Goal: Information Seeking & Learning: Compare options

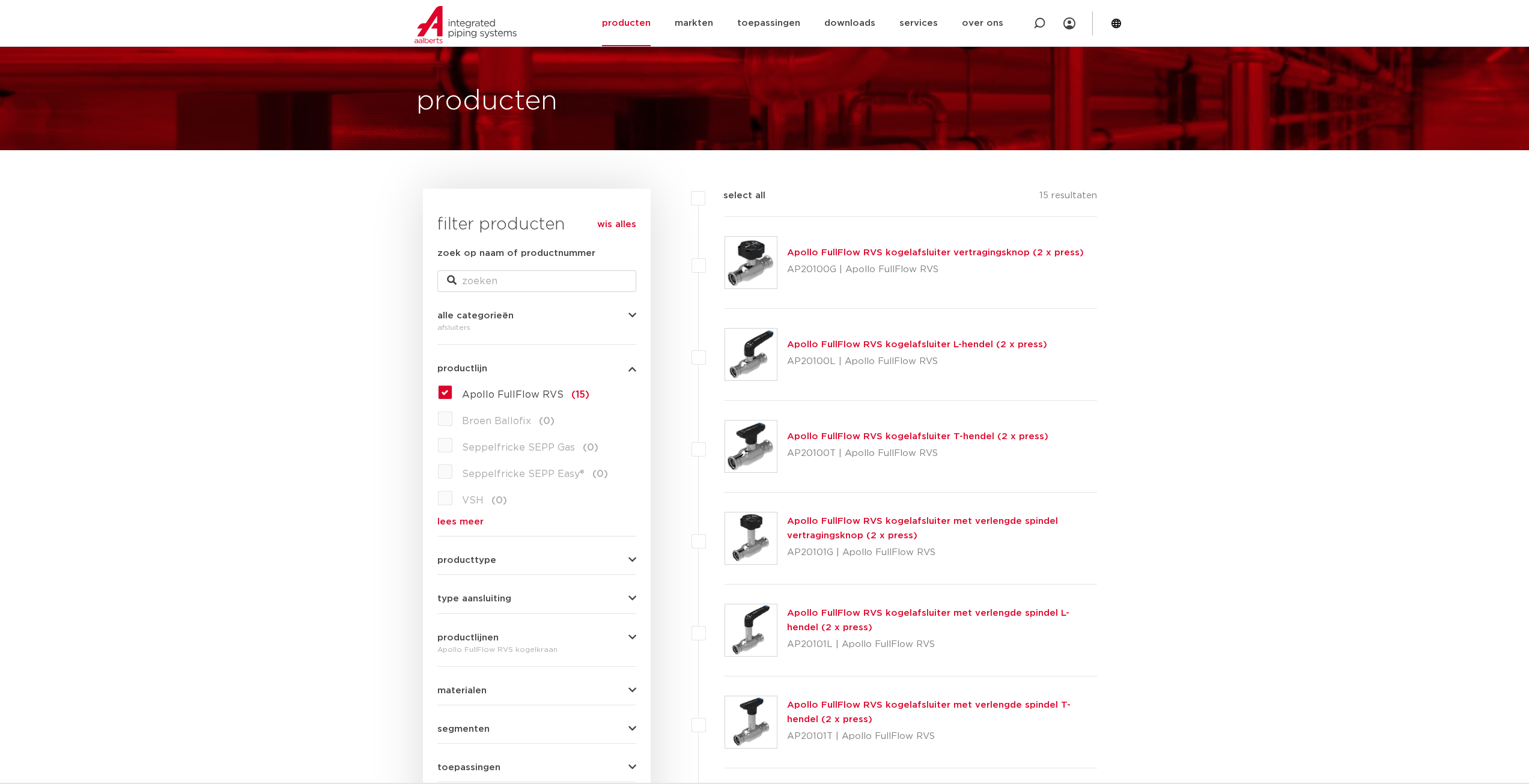
click at [862, 439] on link "Apollo FullFlow RVS kogelafsluiter T-hendel (2 x press)" at bounding box center [918, 436] width 261 height 9
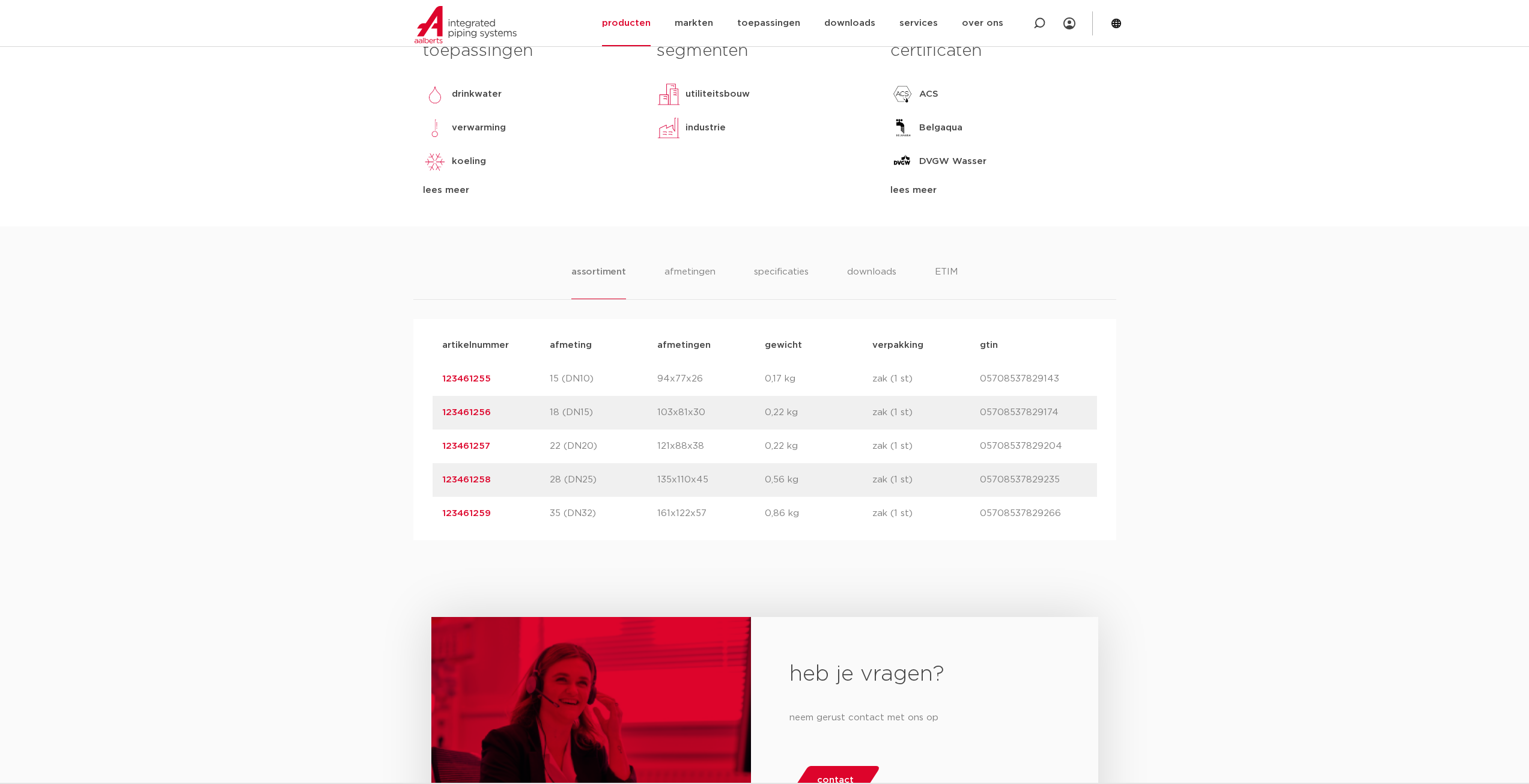
scroll to position [720, 0]
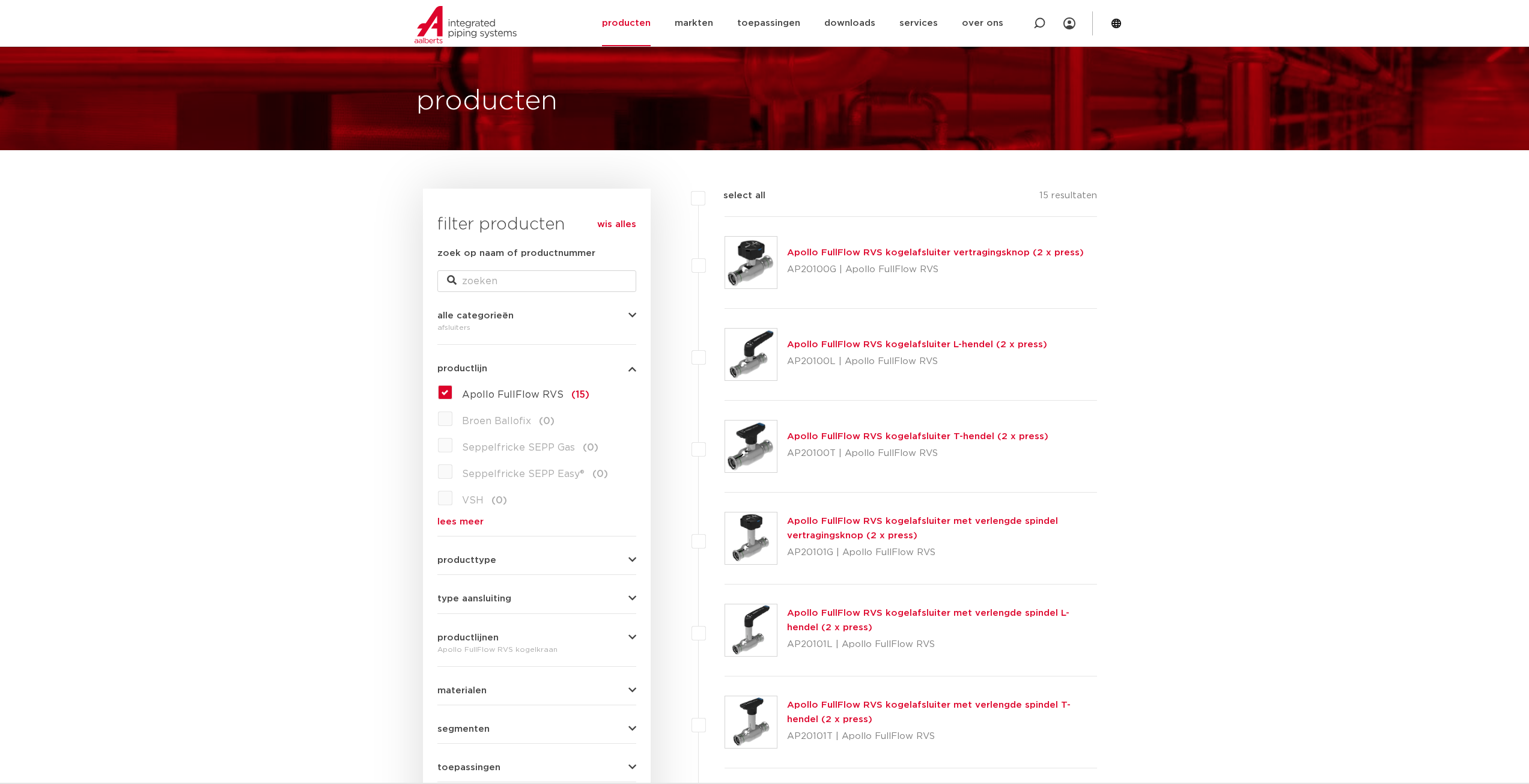
click at [861, 344] on link "Apollo FullFlow RVS kogelafsluiter L-hendel (2 x press)" at bounding box center [917, 344] width 260 height 9
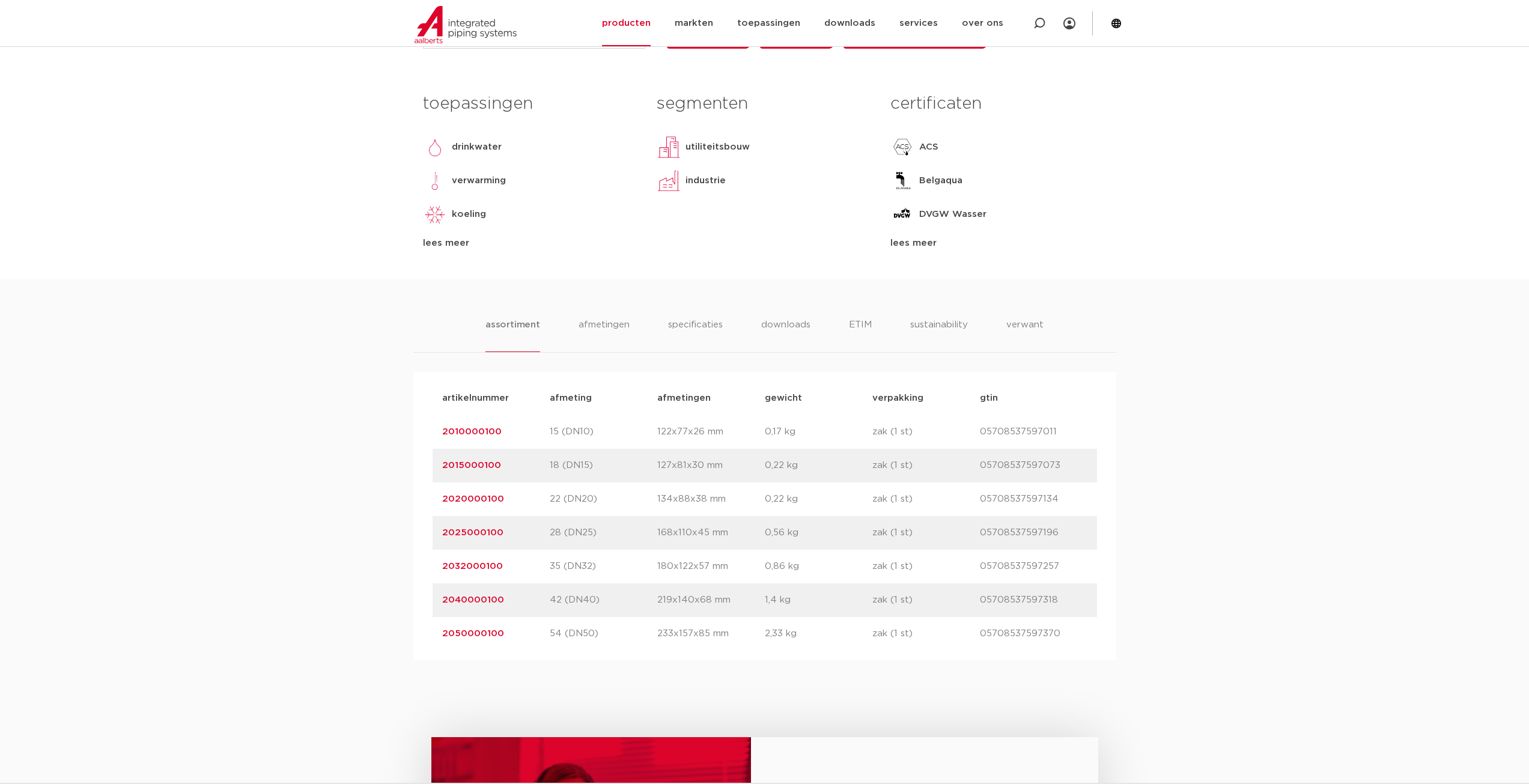
scroll to position [841, 0]
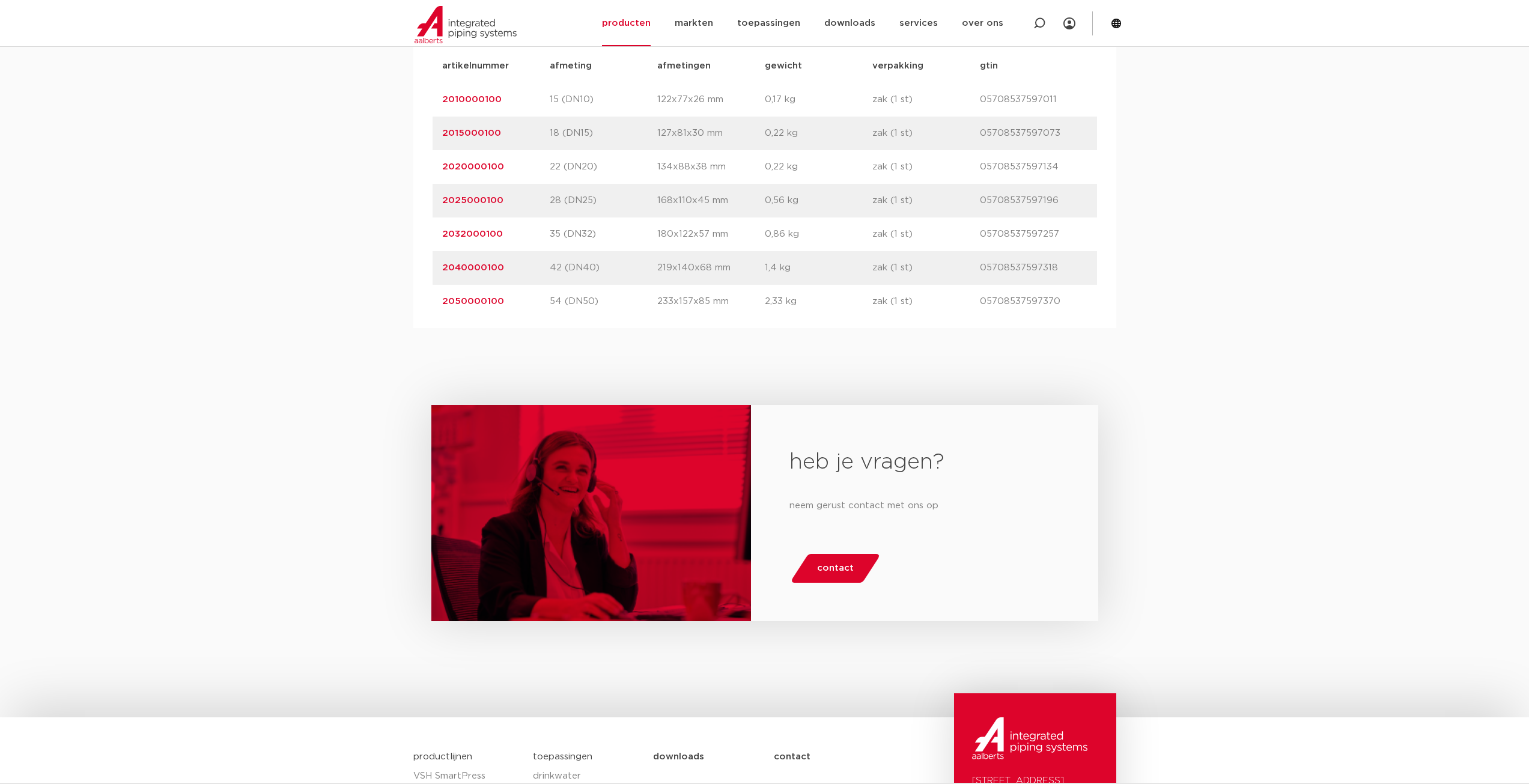
click at [490, 268] on link "2040000100" at bounding box center [472, 267] width 62 height 9
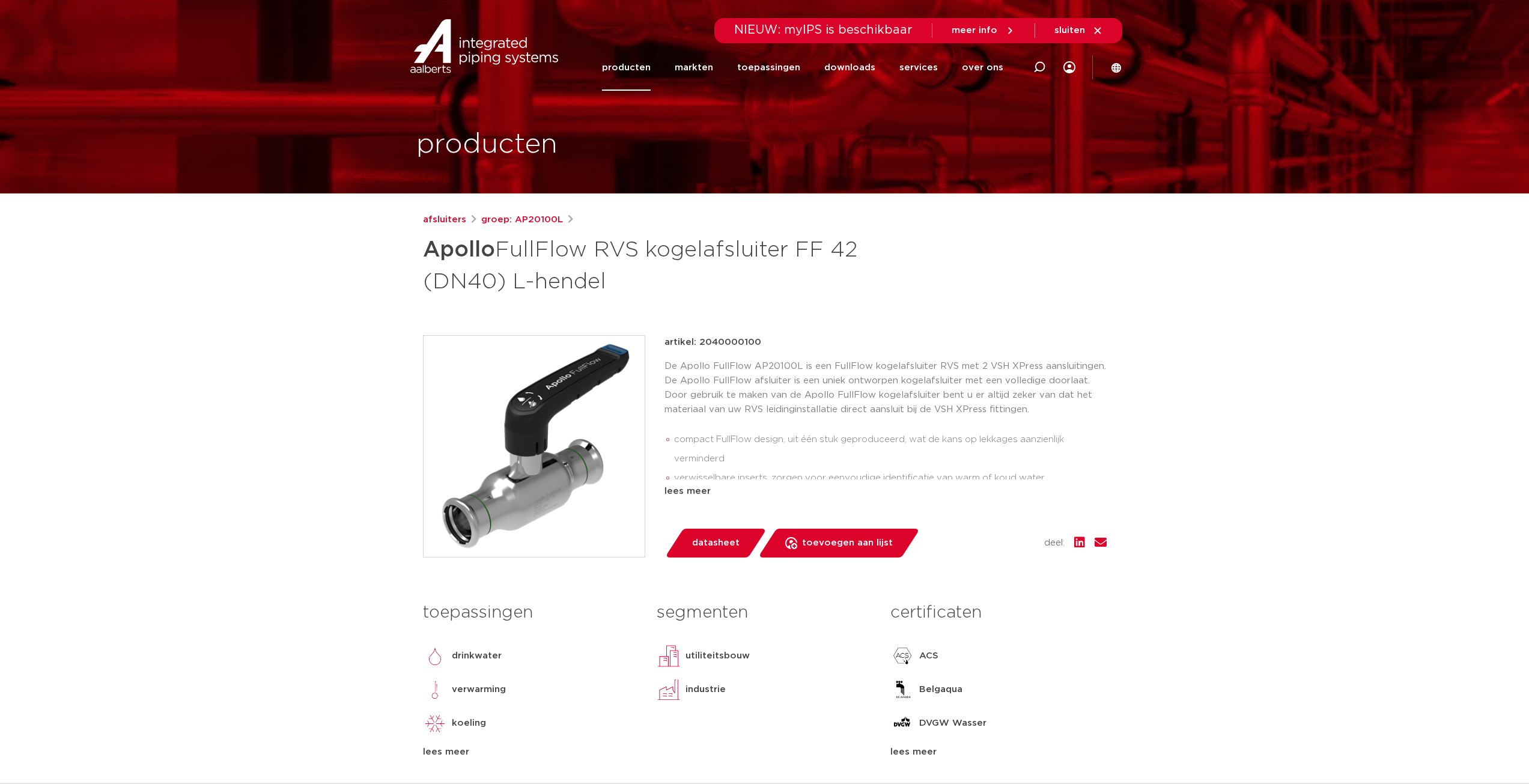
click at [710, 337] on p "artikel: 2040000100" at bounding box center [713, 342] width 97 height 15
copy p "2040000100"
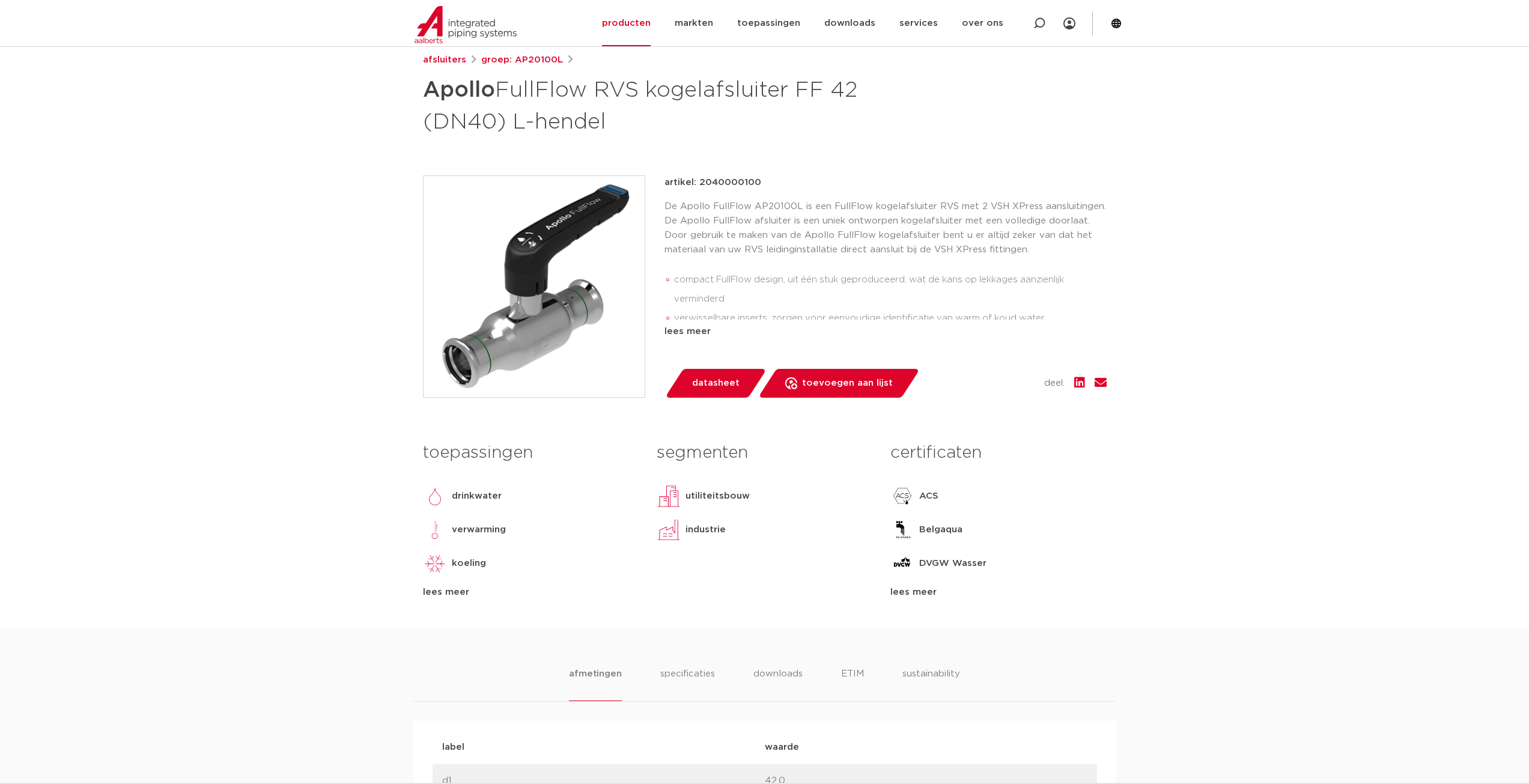
scroll to position [32, 0]
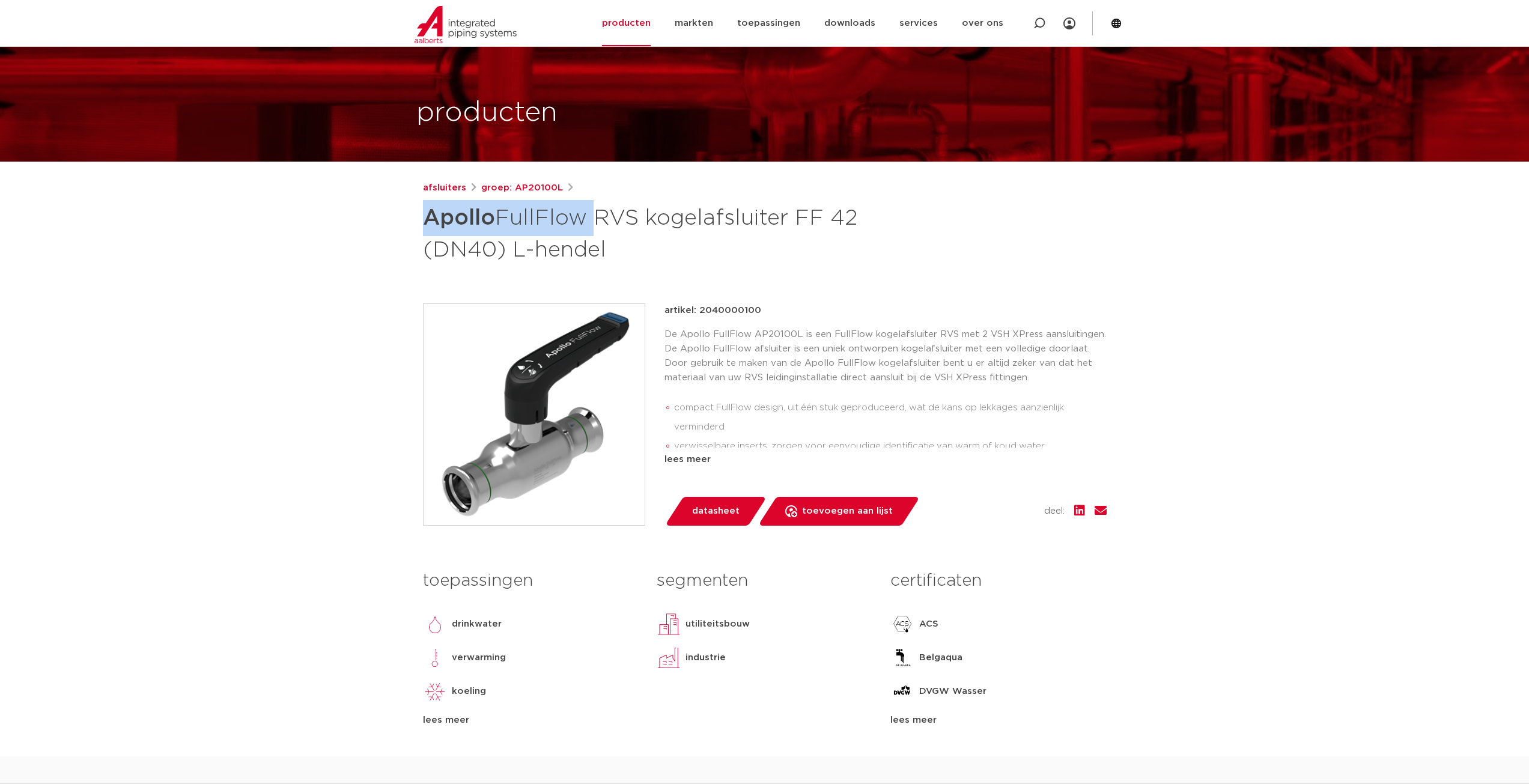
drag, startPoint x: 423, startPoint y: 220, endPoint x: 583, endPoint y: 217, distance: 160.0
click at [583, 217] on h1 "Apollo FullFlow RVS kogelafsluiter FF 42 (DN40) L-hendel" at bounding box center [649, 232] width 451 height 65
copy h1 "Apollo FullFlow"
click at [943, 301] on div "afsluiters groep: AP20100L Apollo FullFlow RVS kogelafsluiter FF 42 (DN40) L-he…" at bounding box center [765, 468] width 703 height 575
click at [880, 334] on p "De Apollo FullFlow AP20100L is een FullFlow kogelafsluiter RVS met 2 VSH XPress…" at bounding box center [885, 355] width 442 height 57
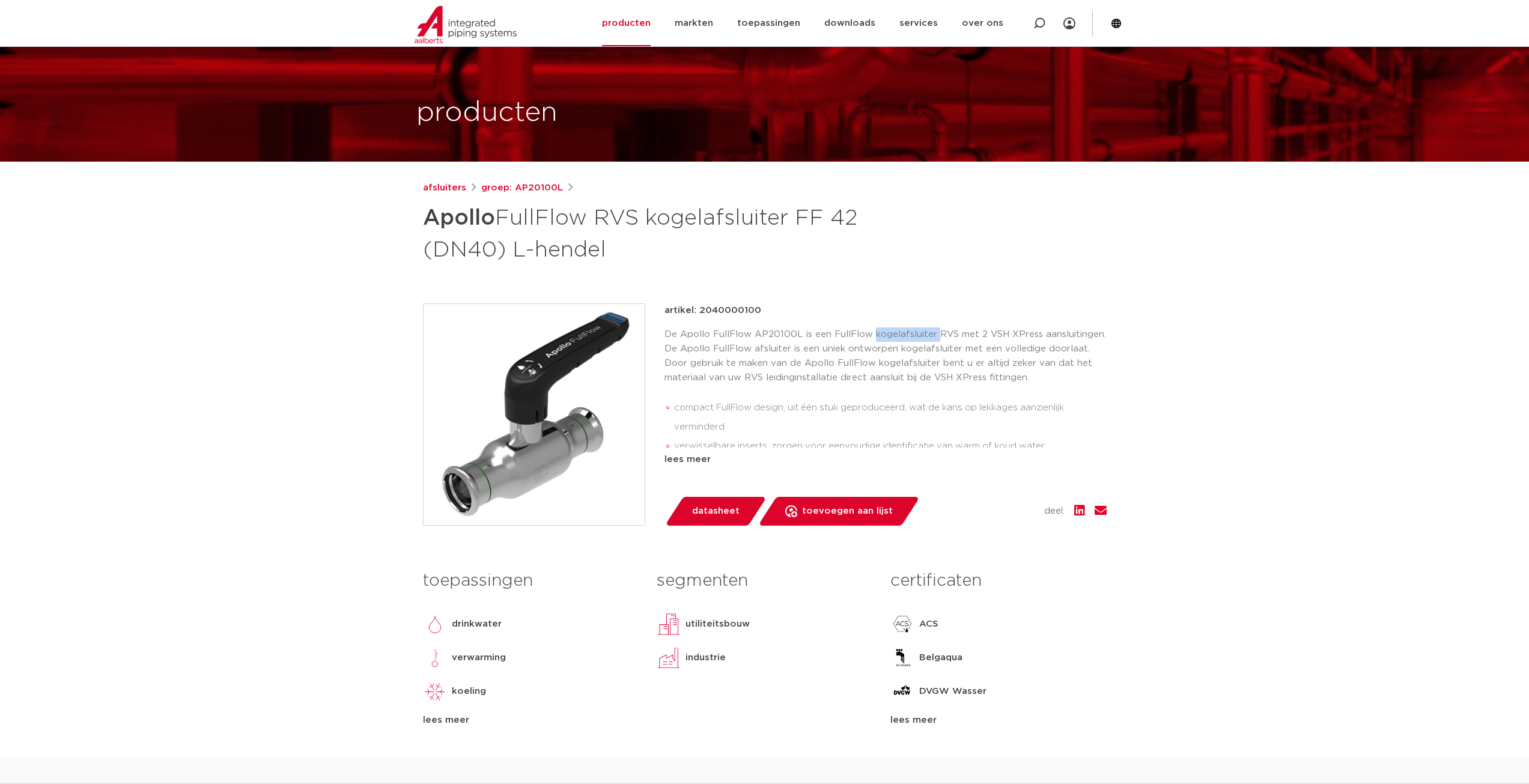
click at [880, 334] on p "De Apollo FullFlow AP20100L is een FullFlow kogelafsluiter RVS met 2 VSH XPress…" at bounding box center [885, 355] width 442 height 57
copy p "kogelafsluiter"
click at [574, 263] on h1 "Apollo FullFlow RVS kogelafsluiter FF 42 (DN40) L-hendel" at bounding box center [649, 232] width 451 height 65
click at [443, 189] on link "afsluiters" at bounding box center [445, 187] width 44 height 15
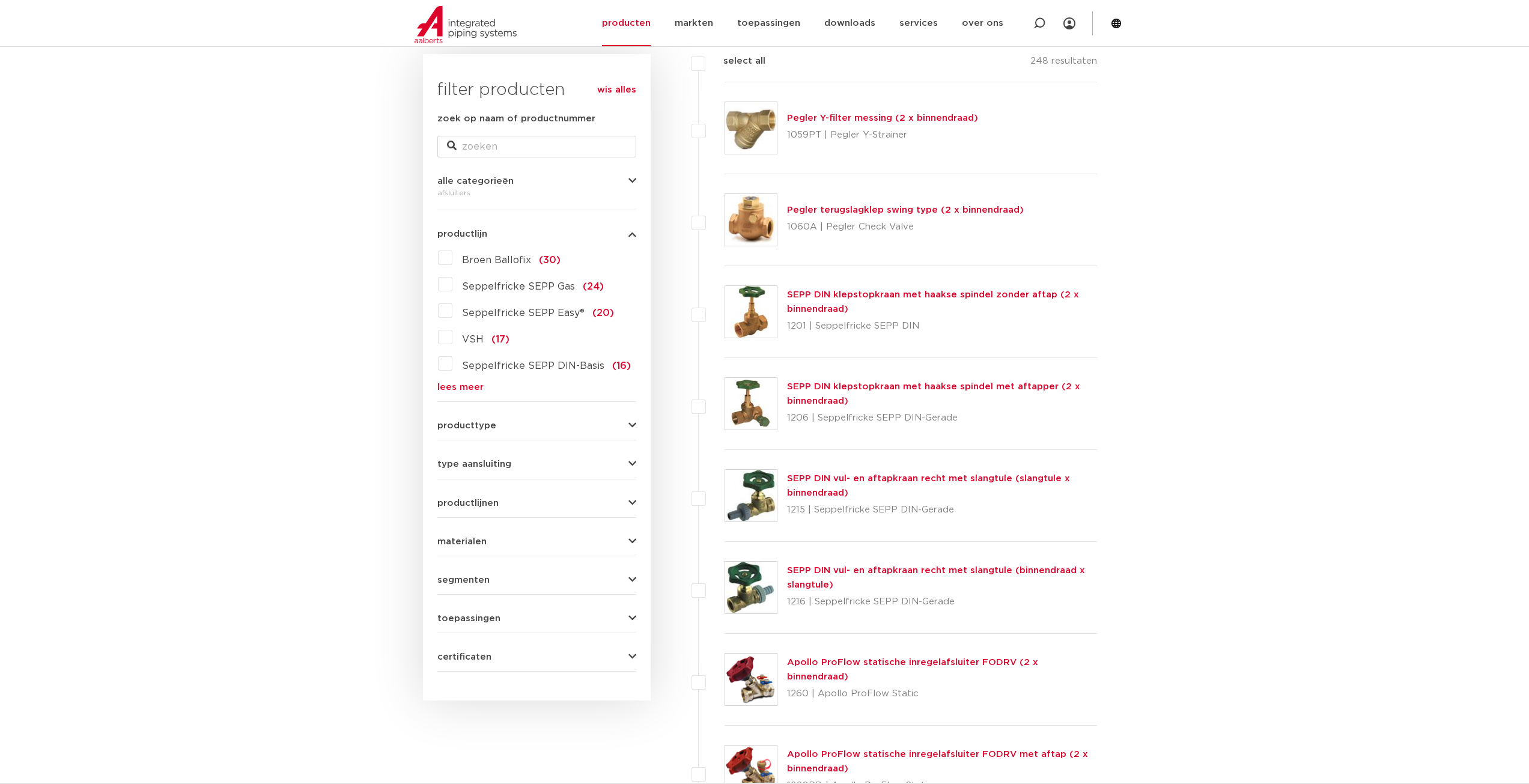
scroll to position [44, 0]
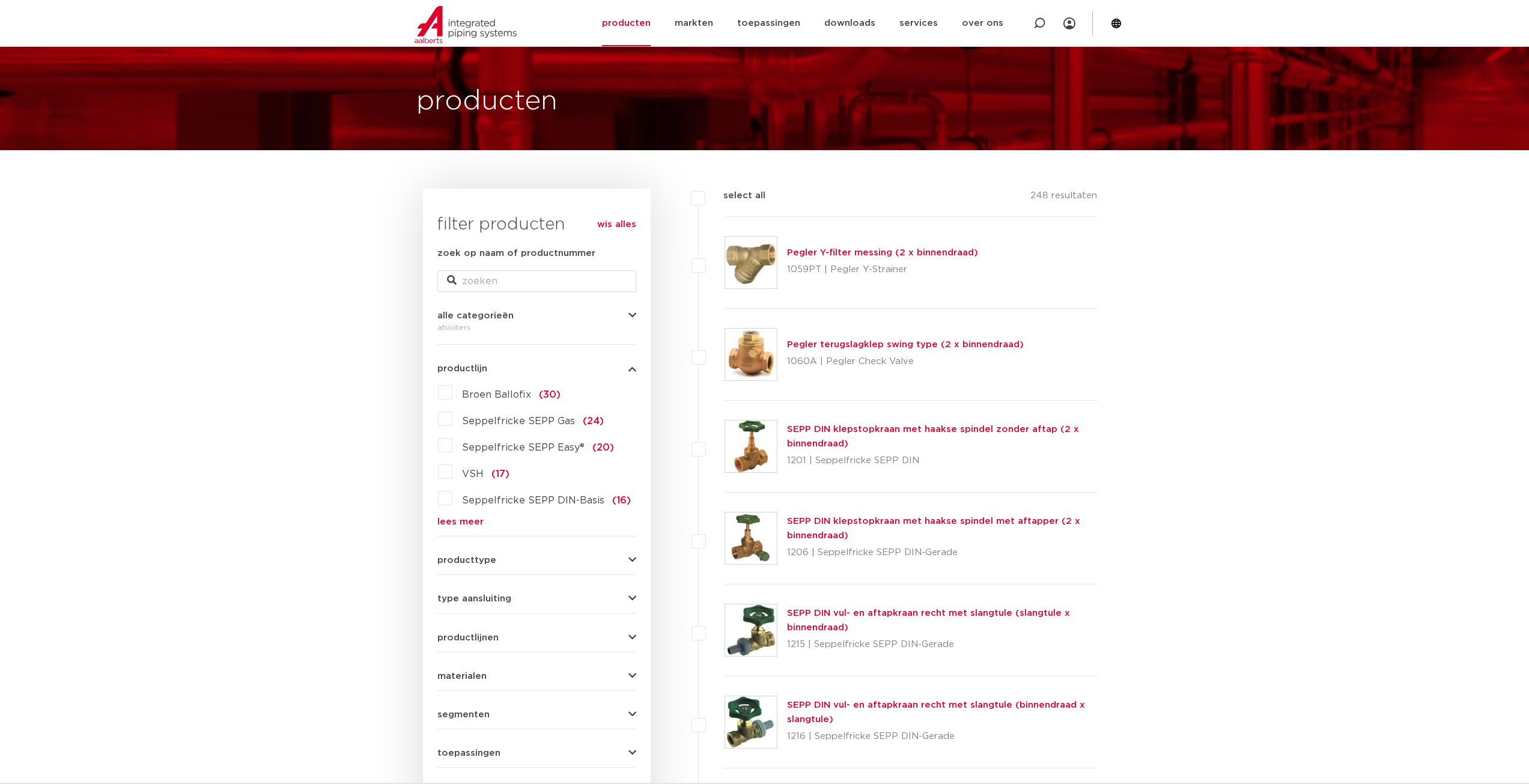
click at [465, 472] on span "VSH" at bounding box center [472, 474] width 21 height 10
click at [0, 0] on input "VSH (17)" at bounding box center [0, 0] width 0 height 0
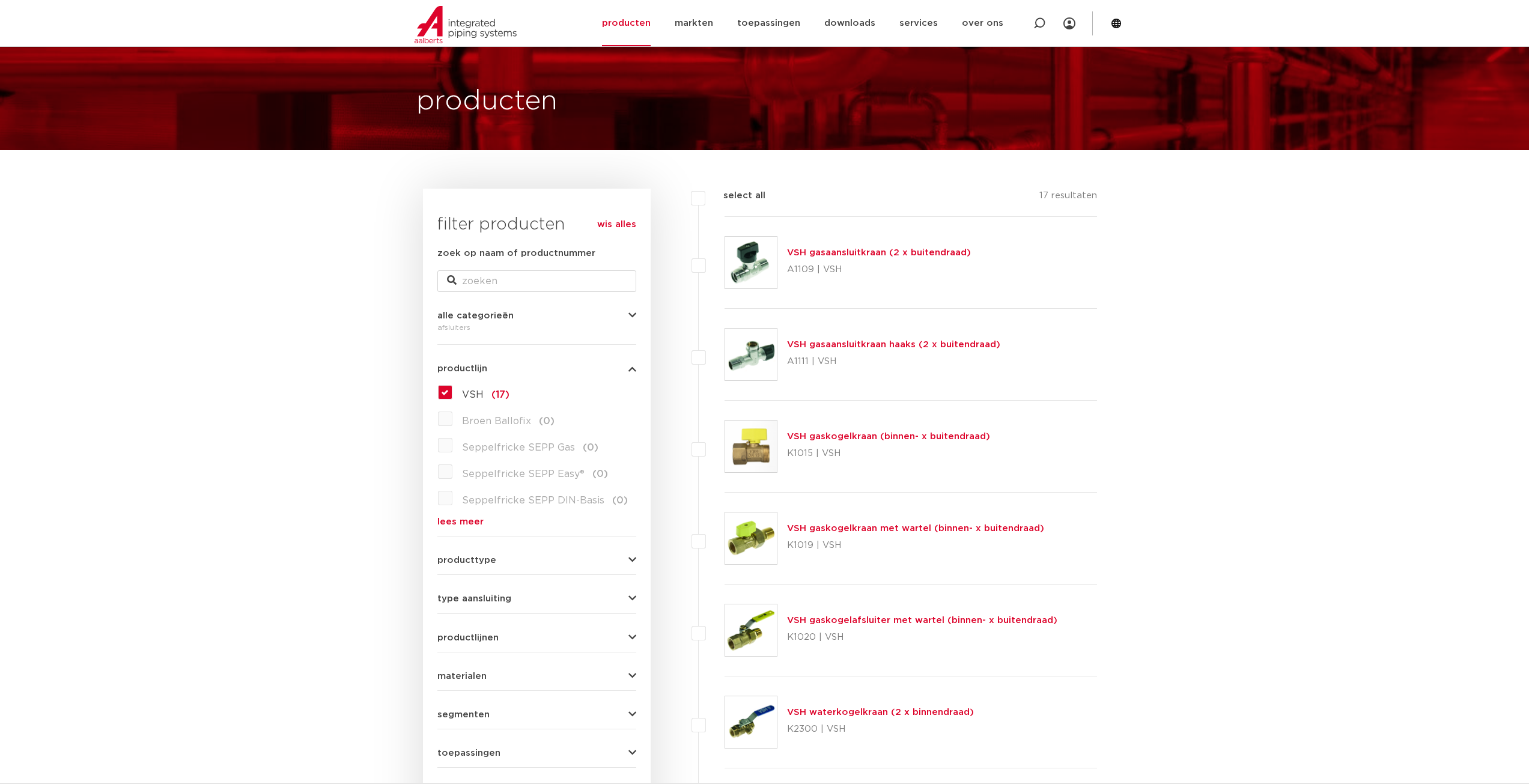
click at [488, 675] on button "materialen" at bounding box center [537, 675] width 199 height 9
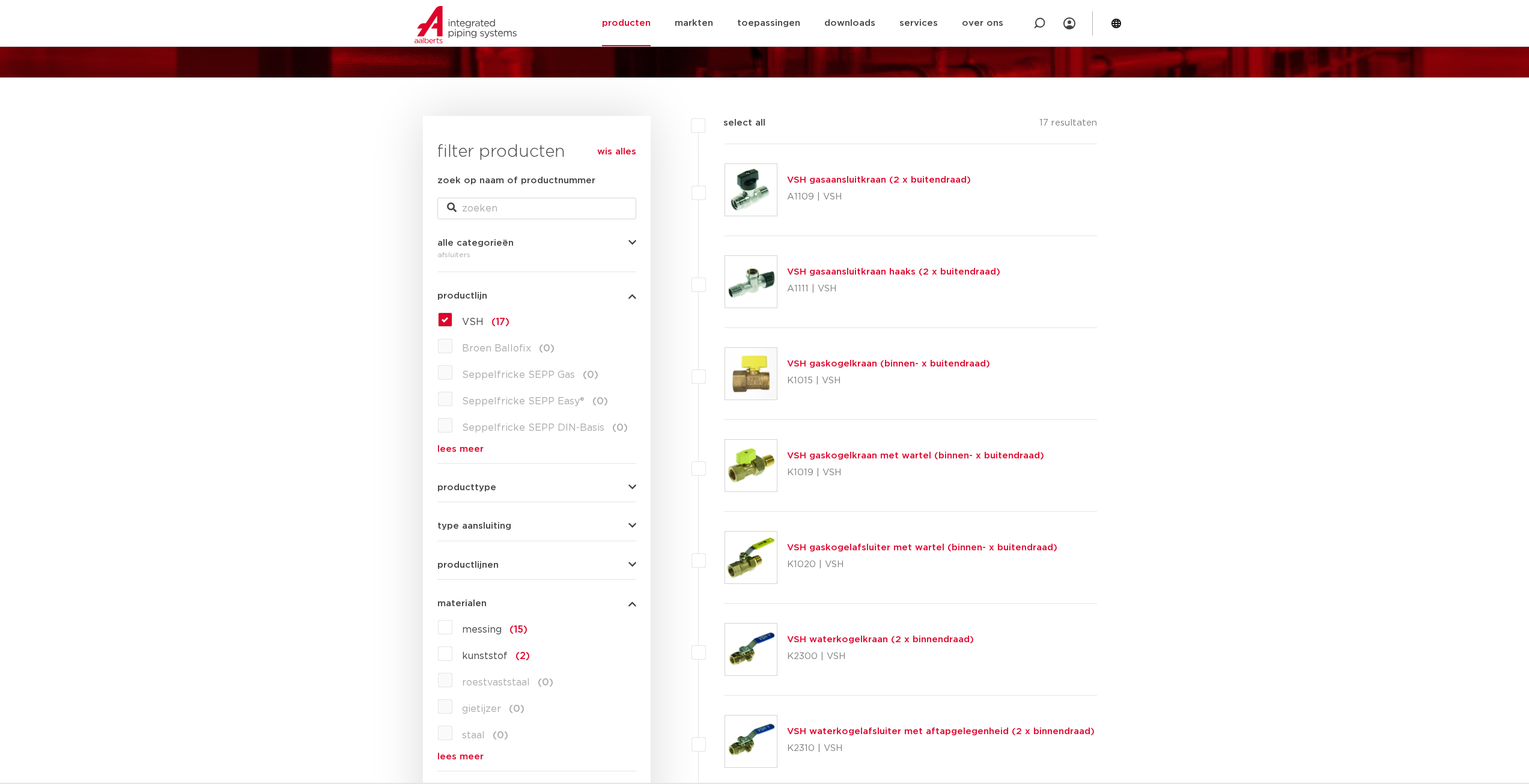
scroll to position [283, 0]
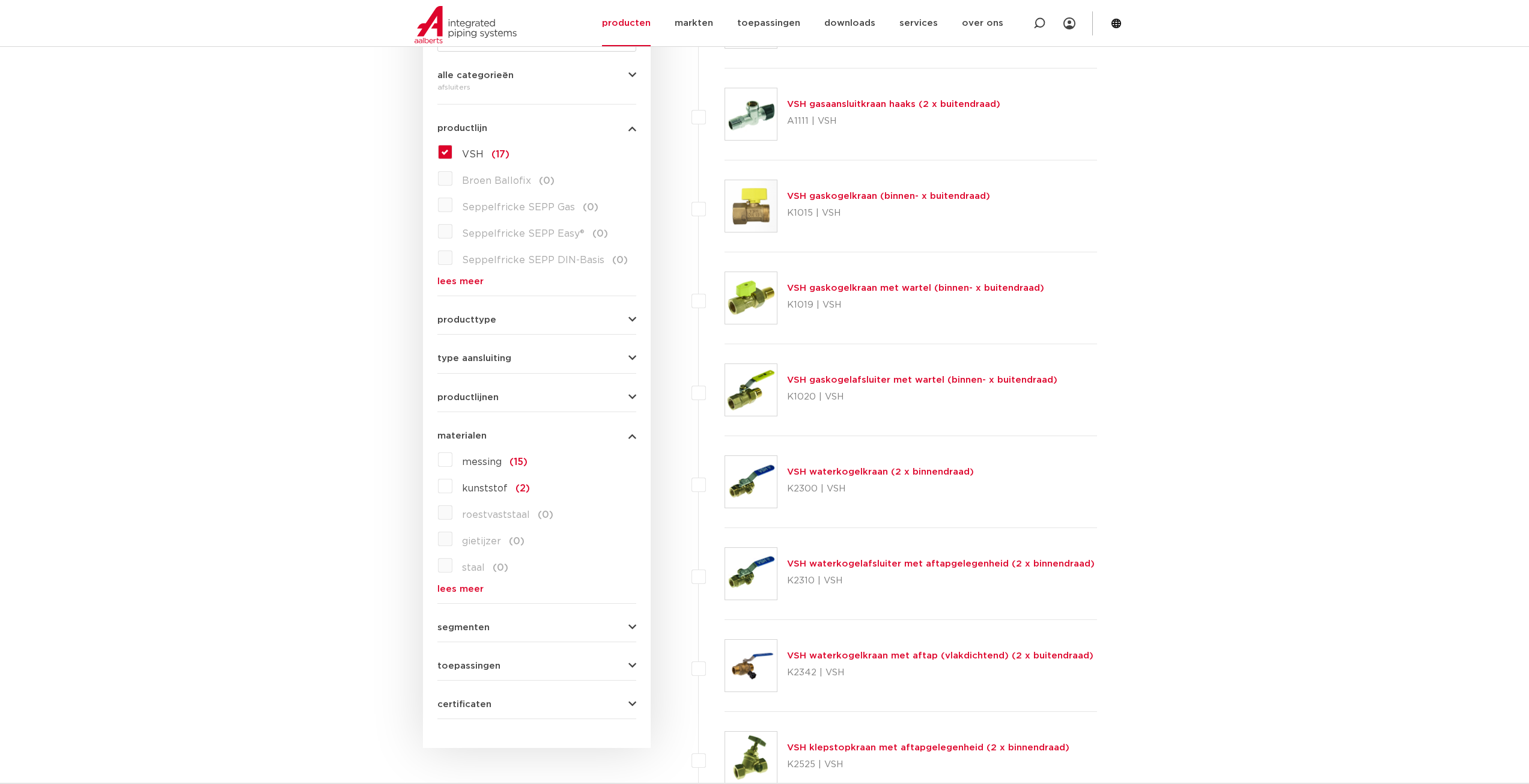
click at [501, 432] on button "materialen" at bounding box center [537, 436] width 199 height 9
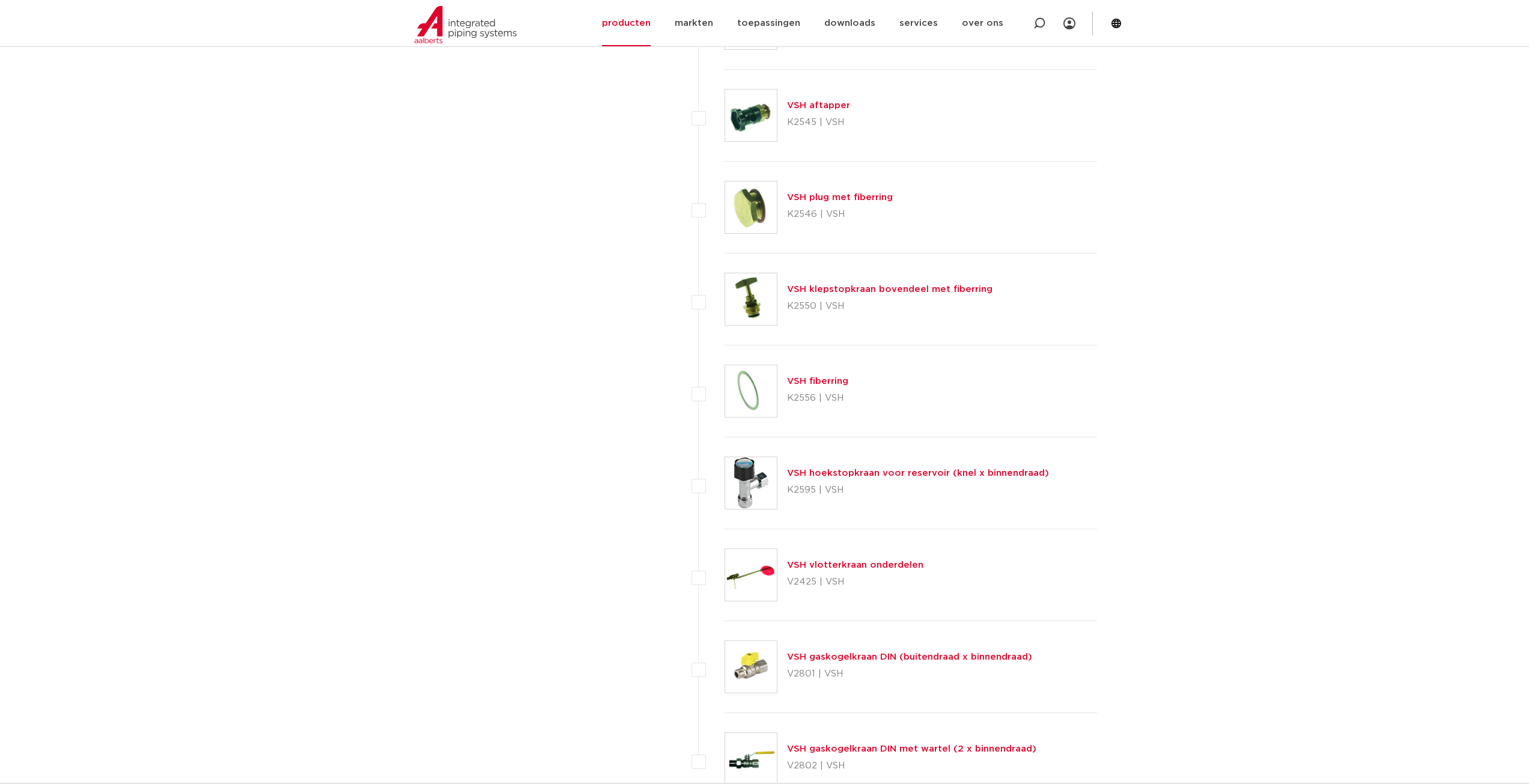
scroll to position [1305, 0]
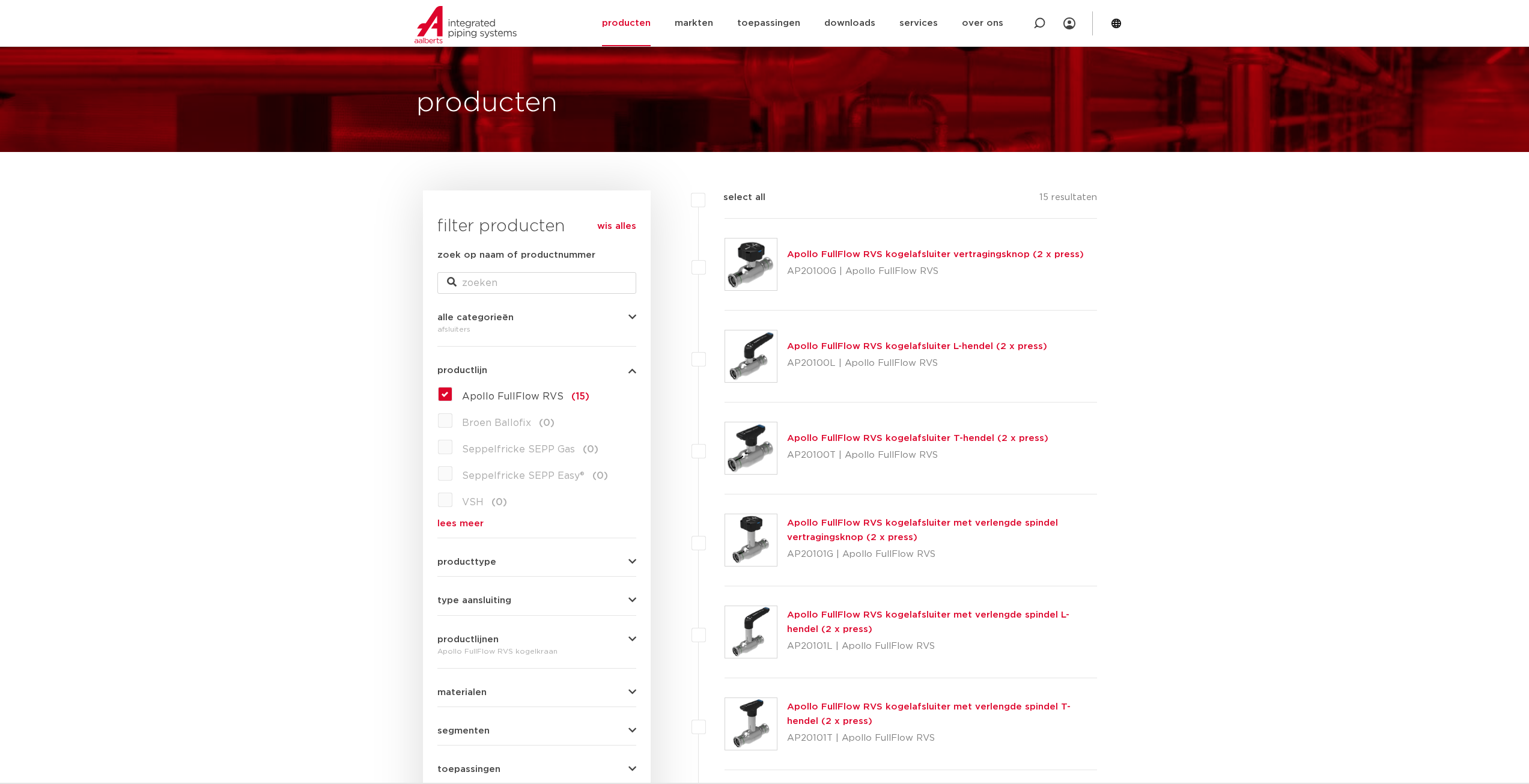
click at [891, 250] on link "Apollo FullFlow RVS kogelafsluiter vertragingsknop (2 x press)" at bounding box center [935, 254] width 297 height 9
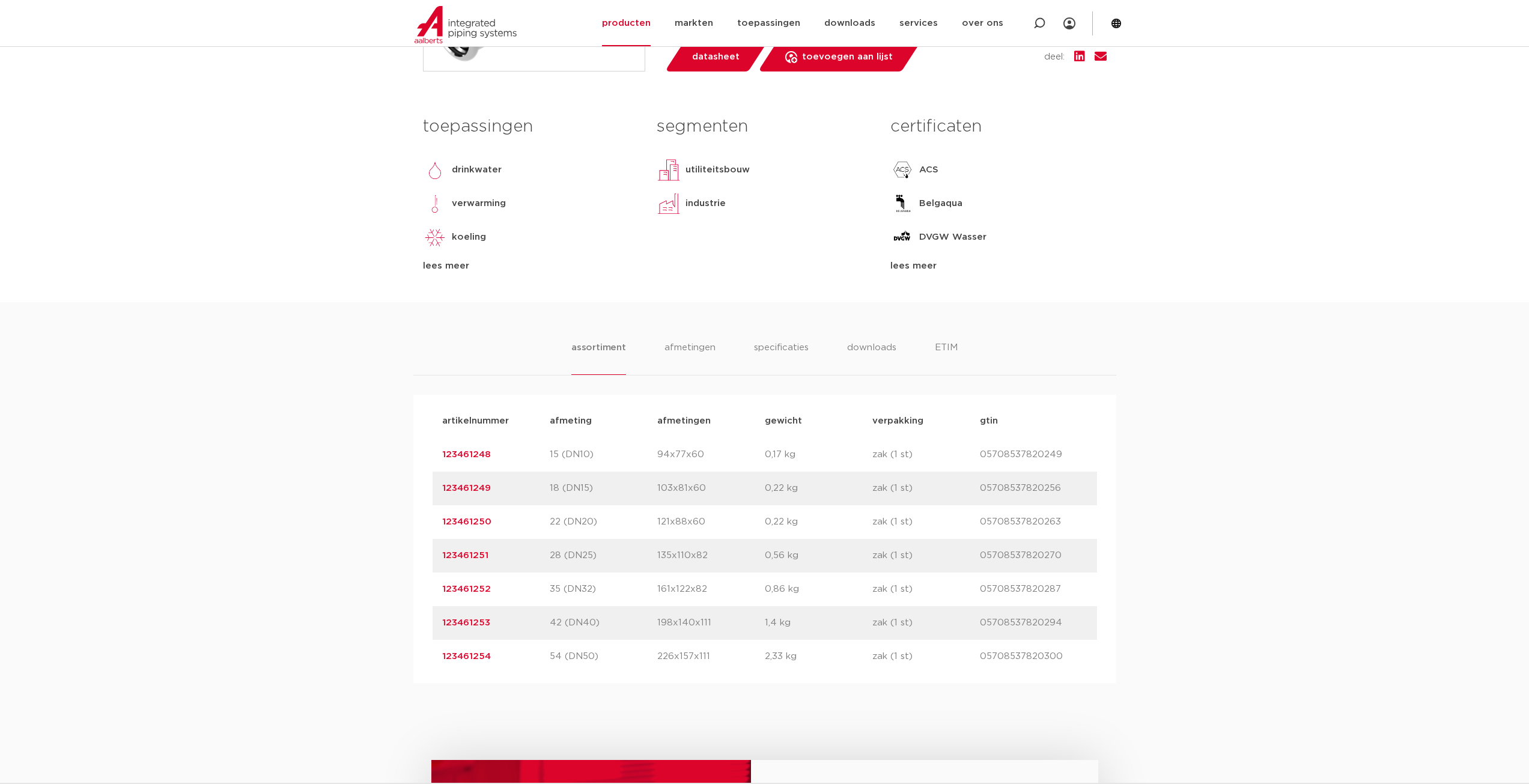
scroll to position [660, 0]
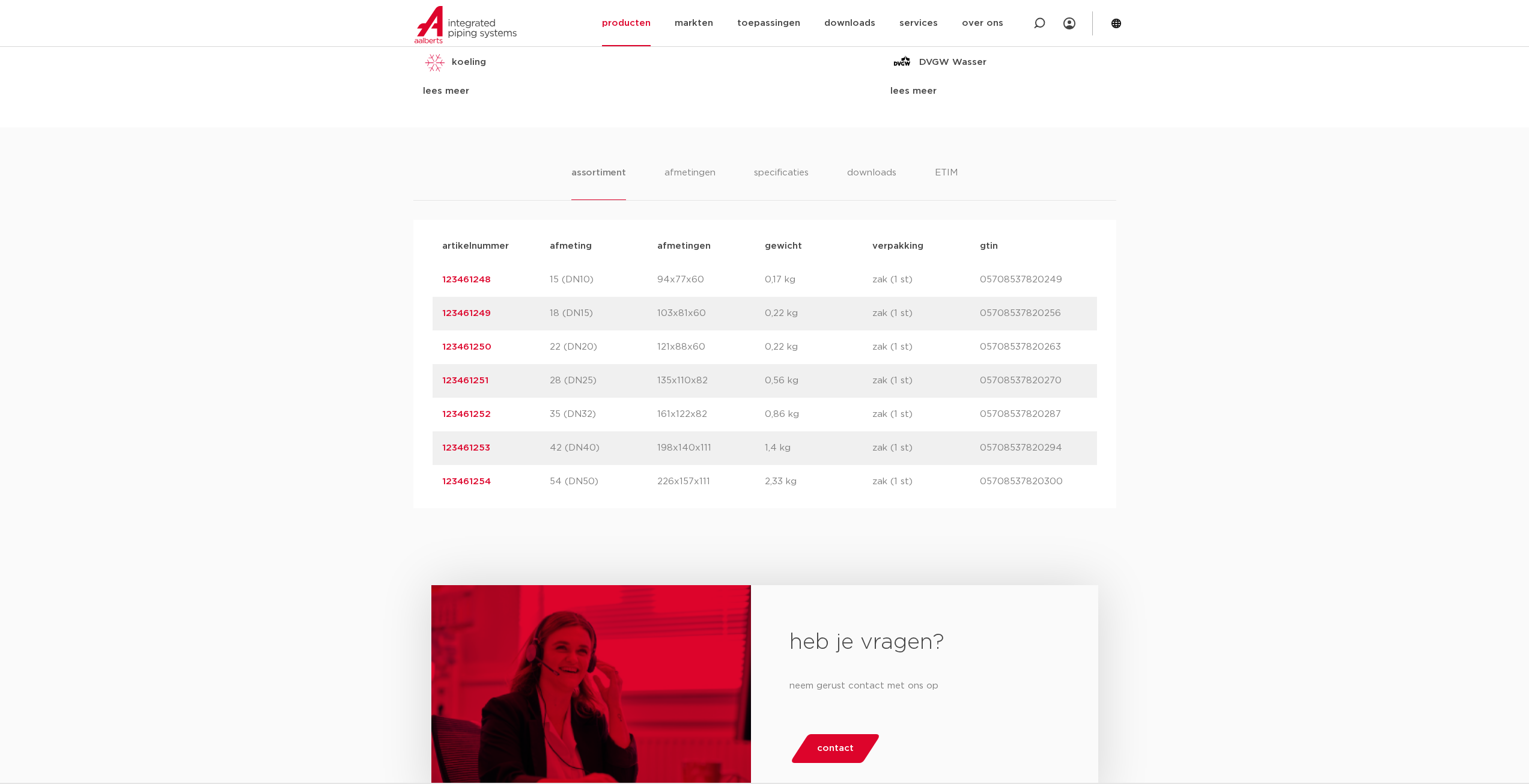
click at [1021, 450] on p "05708537820294" at bounding box center [1033, 448] width 107 height 15
copy p "05708537820294"
click at [808, 375] on p "0,56 kg" at bounding box center [818, 380] width 107 height 15
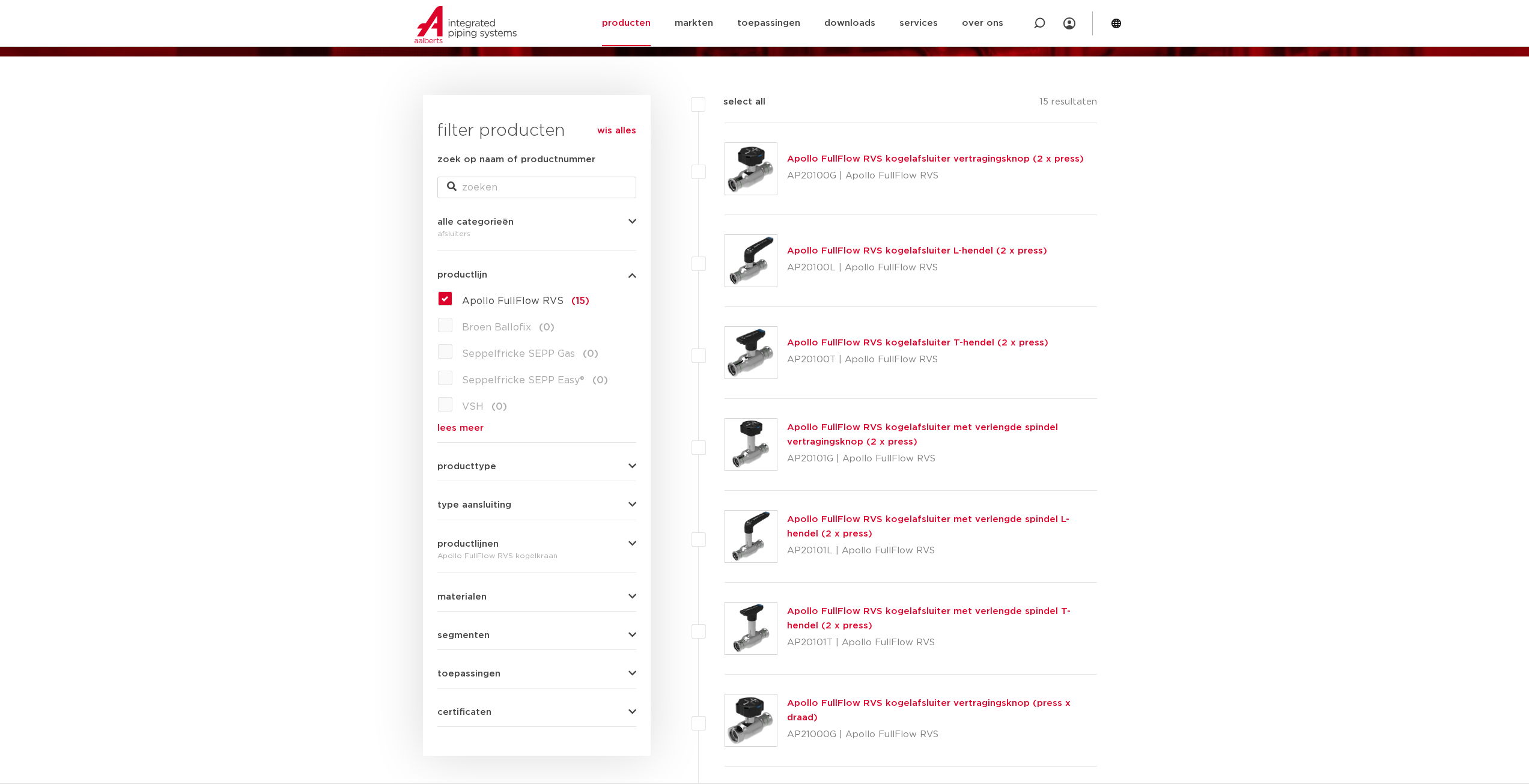
scroll to position [162, 0]
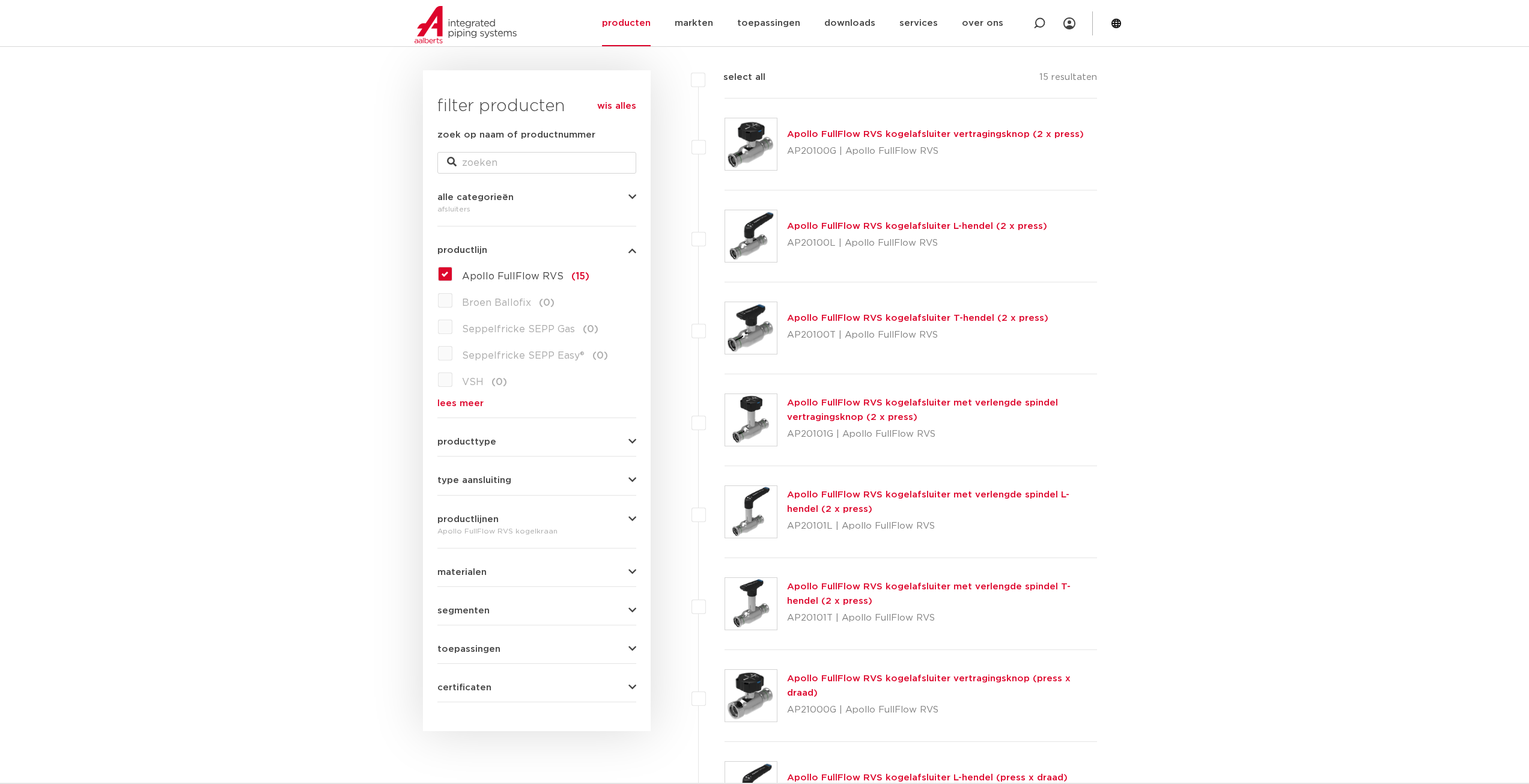
click at [891, 317] on link "Apollo FullFlow RVS kogelafsluiter T-hendel (2 x press)" at bounding box center [918, 317] width 261 height 9
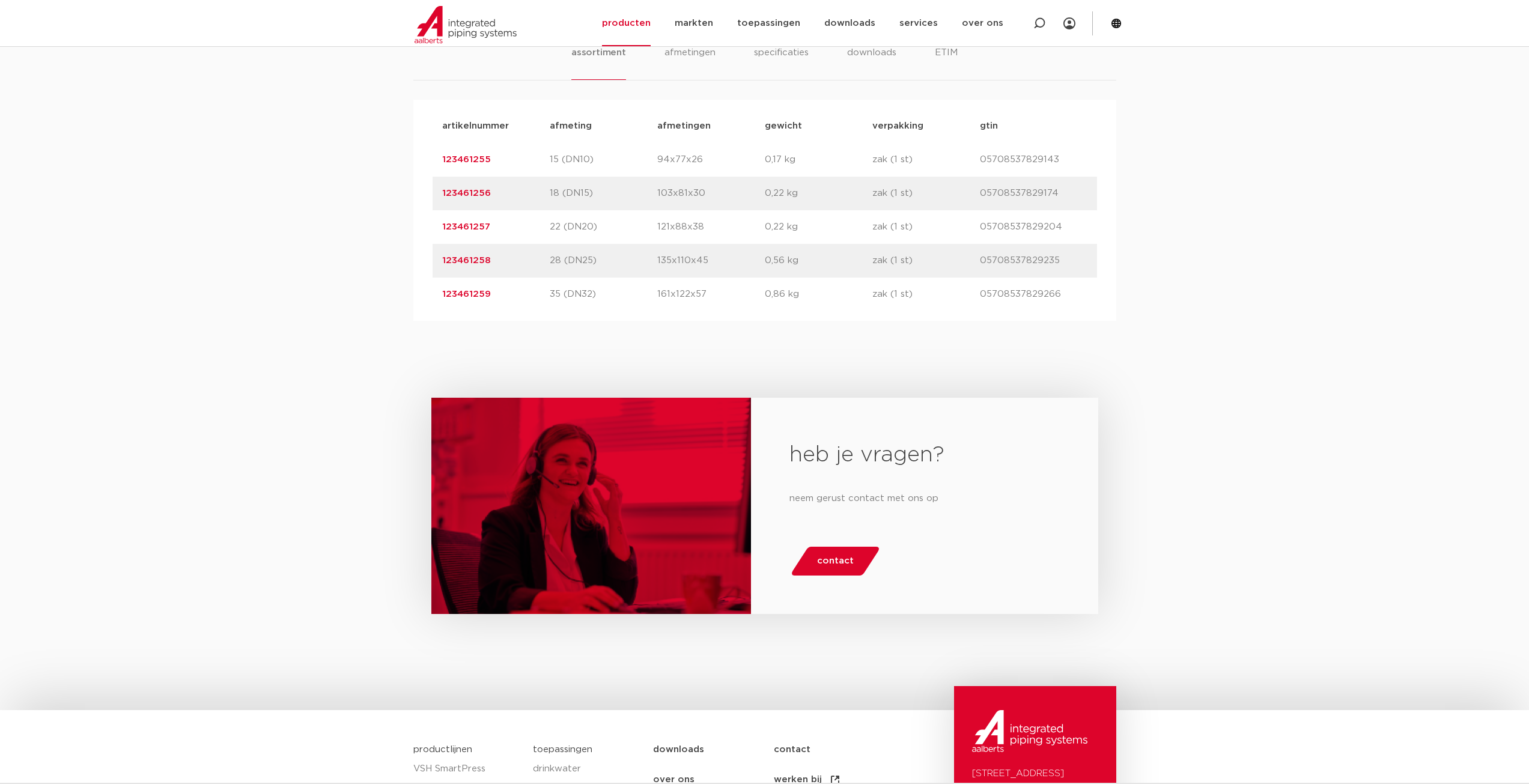
scroll to position [601, 0]
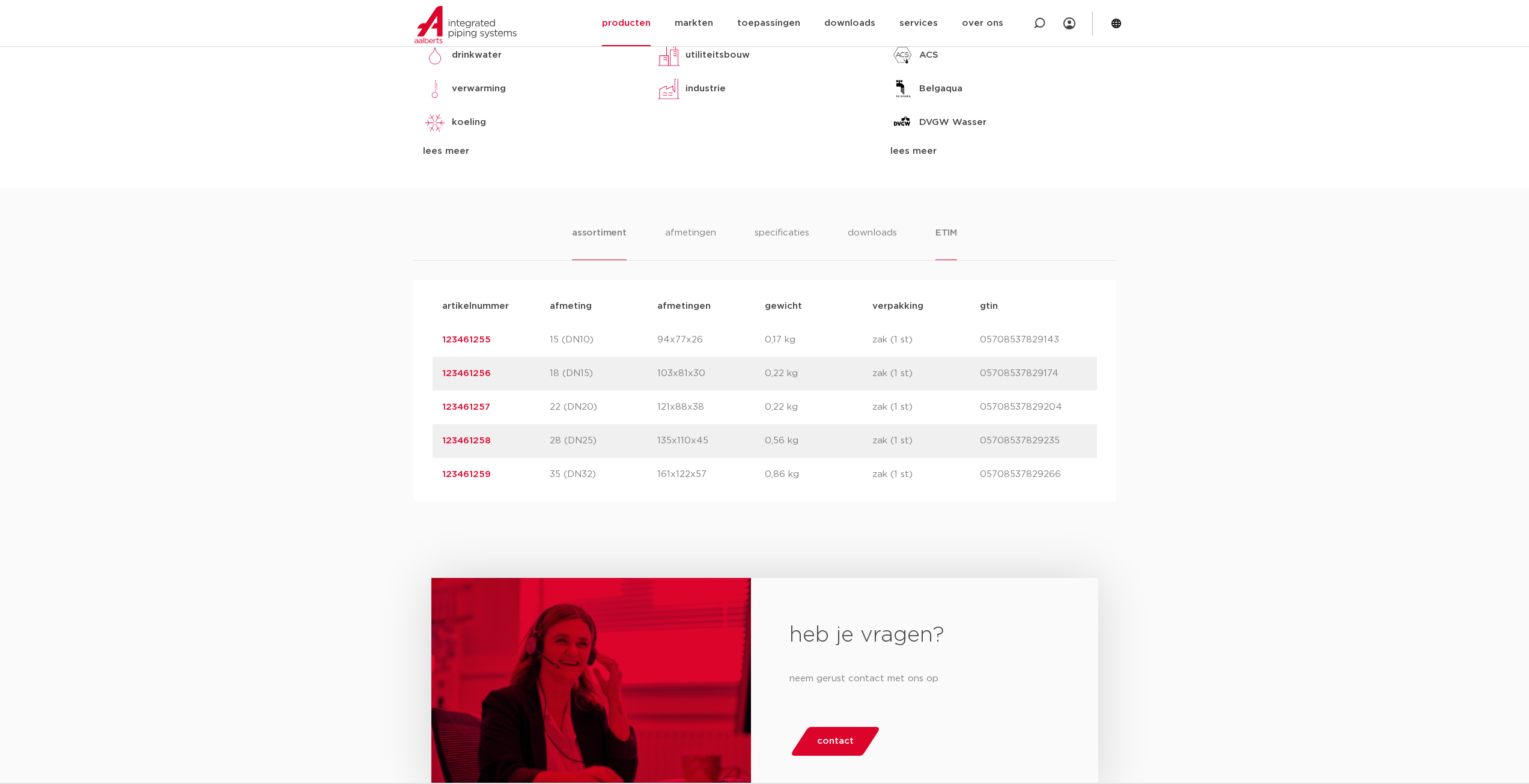
click at [949, 236] on li "ETIM" at bounding box center [945, 243] width 21 height 35
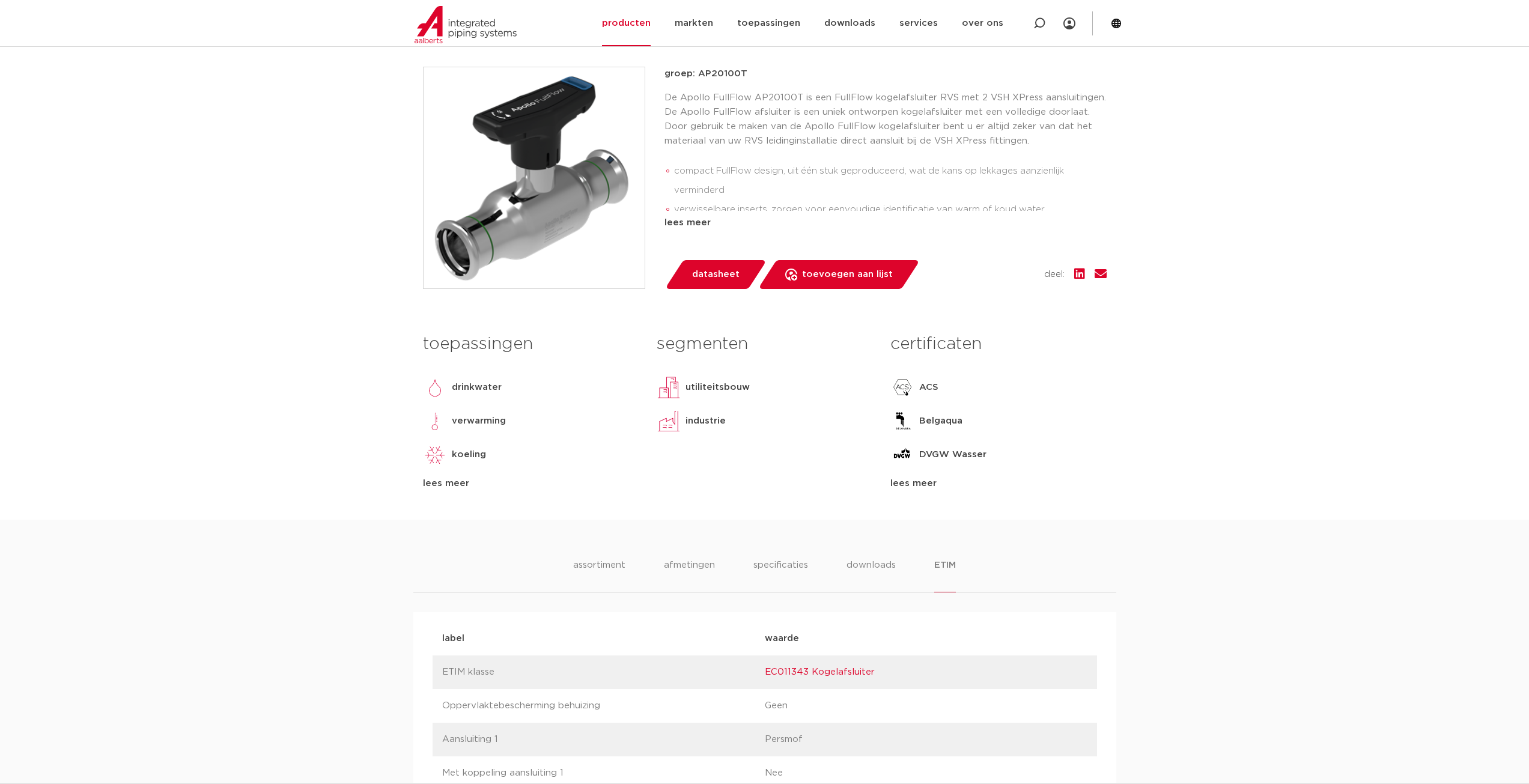
scroll to position [120, 0]
